Goal: Find specific page/section: Find specific page/section

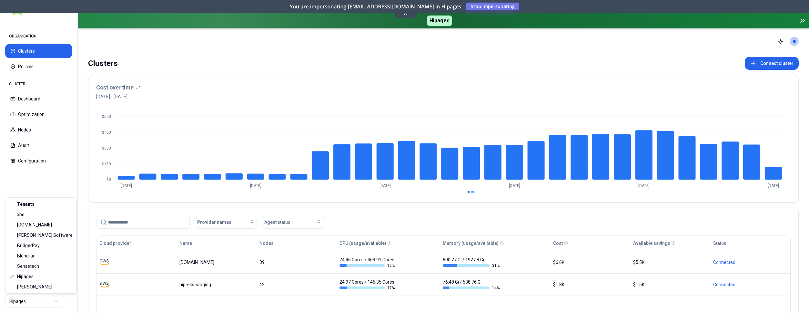
click at [43, 305] on html "ORGANISATION Clusters Policies CLUSTER Dashboard Optimization Nodes Audit Confi…" at bounding box center [404, 156] width 809 height 313
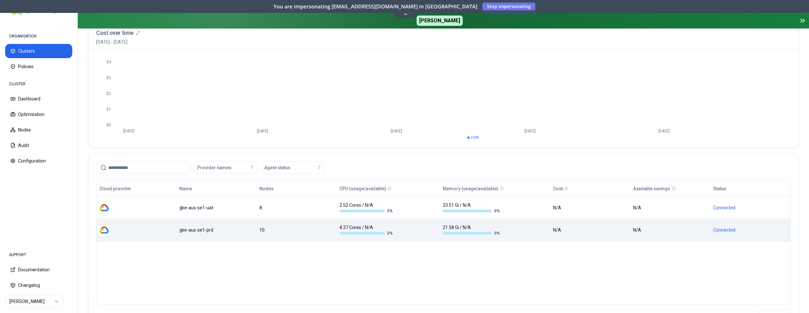
scroll to position [66, 0]
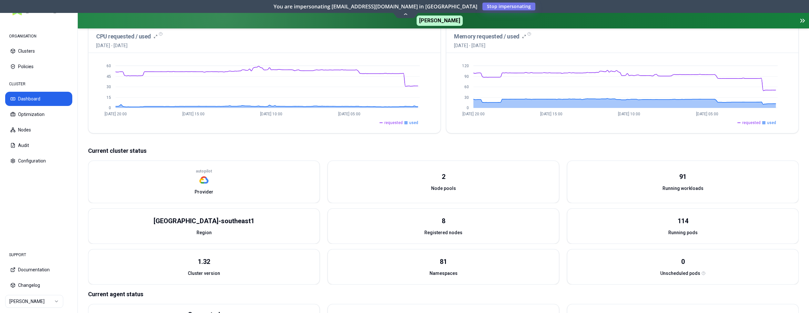
scroll to position [132, 0]
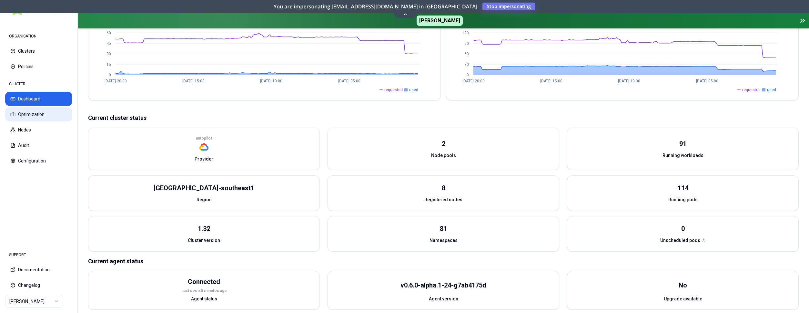
click at [23, 116] on button "Optimization" at bounding box center [38, 114] width 67 height 14
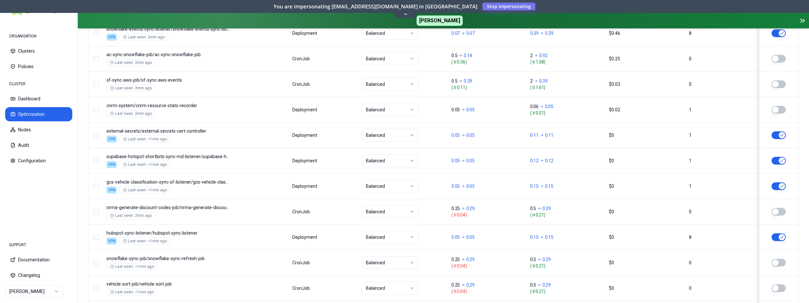
scroll to position [658, 0]
